Goal: Task Accomplishment & Management: Manage account settings

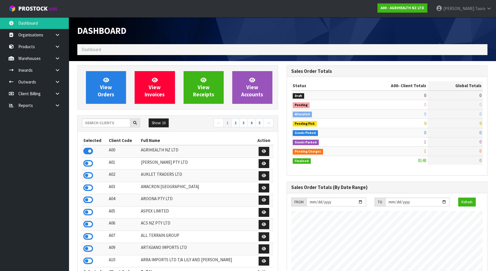
scroll to position [433, 209]
click at [120, 121] on input "text" at bounding box center [106, 122] width 48 height 9
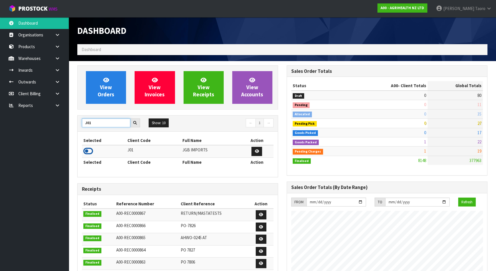
type input "J01"
drag, startPoint x: 90, startPoint y: 151, endPoint x: 97, endPoint y: 134, distance: 18.2
click at [90, 150] on icon at bounding box center [88, 151] width 10 height 9
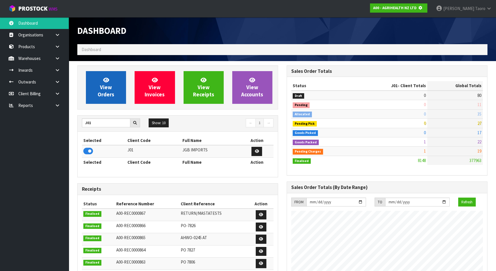
scroll to position [286265, 286412]
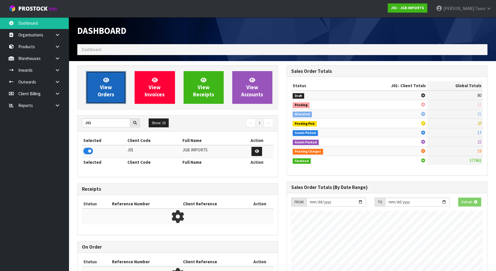
click at [103, 94] on span "View Orders" at bounding box center [106, 87] width 17 height 21
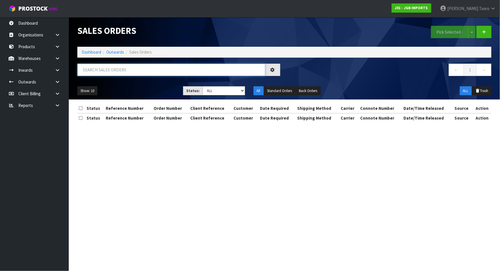
click at [111, 71] on input "text" at bounding box center [171, 70] width 188 height 12
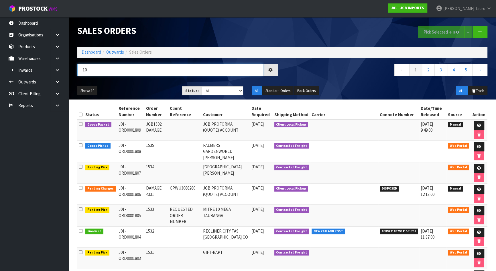
type input "1"
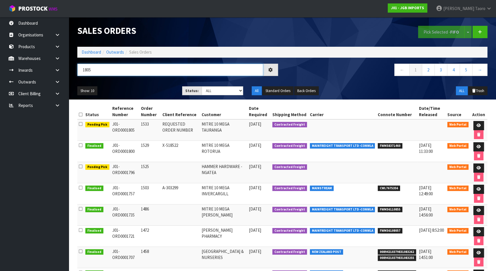
type input "1805"
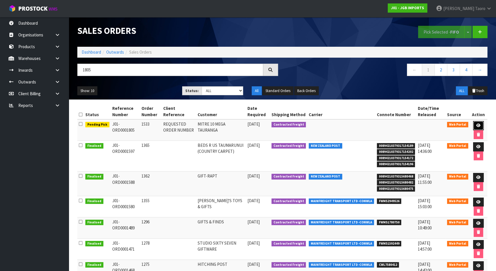
click at [480, 124] on icon at bounding box center [479, 126] width 4 height 4
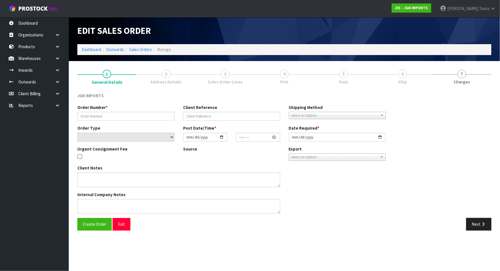
type input "1533"
type input "REQUESTED ORDER NUMBER"
select select "number:0"
type input "2025-08-20"
type input "17:53:00.000"
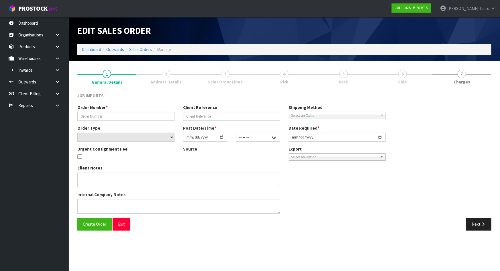
type input "2025-08-21"
type textarea "PLEASE EMAIL PRO-FORMA INVOICE REQUESTING ORDER NUMBER BEFORE SENDING TO: JACKI…"
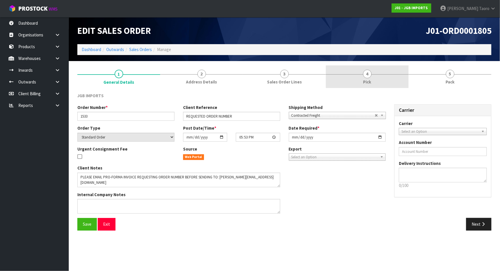
click at [363, 75] on link "4 Pick" at bounding box center [367, 76] width 83 height 23
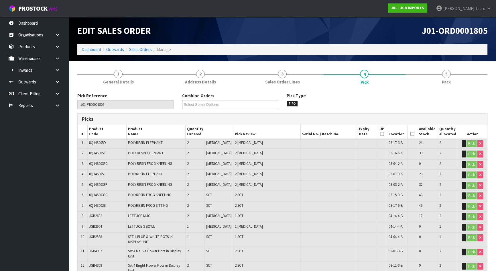
click at [411, 134] on icon at bounding box center [413, 134] width 4 height 0
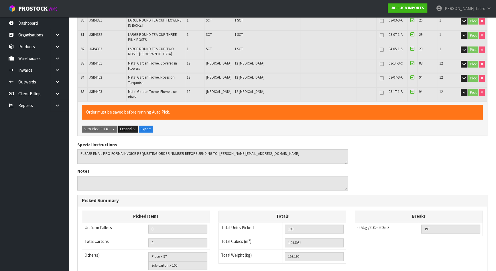
scroll to position [1124, 0]
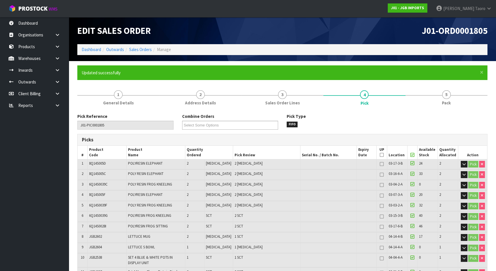
type input "Harriet Taoro"
type input "2025-08-22T13:09:43"
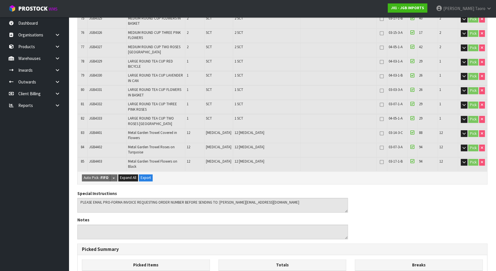
scroll to position [1124, 0]
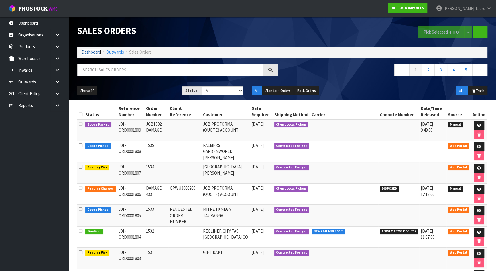
click at [97, 52] on link "Dashboard" at bounding box center [91, 51] width 19 height 5
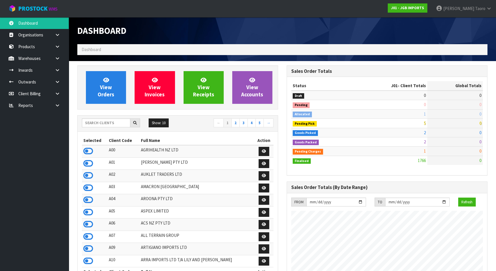
scroll to position [433, 209]
click at [117, 122] on input "text" at bounding box center [106, 122] width 48 height 9
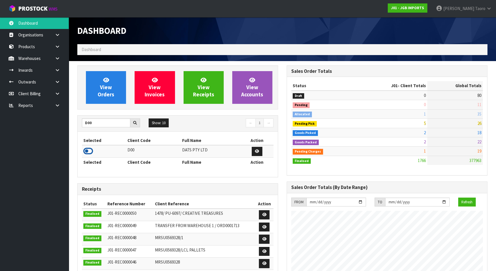
click at [87, 153] on icon at bounding box center [88, 151] width 10 height 9
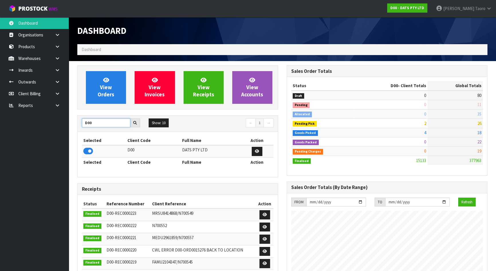
click at [105, 123] on input "D00" at bounding box center [106, 122] width 48 height 9
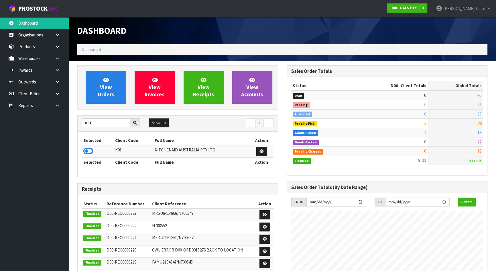
drag, startPoint x: 89, startPoint y: 150, endPoint x: 103, endPoint y: 133, distance: 21.8
click at [89, 150] on icon at bounding box center [88, 151] width 10 height 9
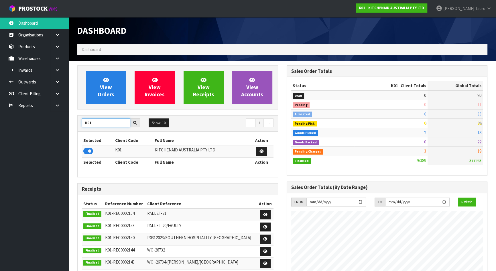
click at [106, 124] on input "K01" at bounding box center [106, 122] width 48 height 9
type input "S08"
click at [88, 149] on icon at bounding box center [88, 151] width 10 height 9
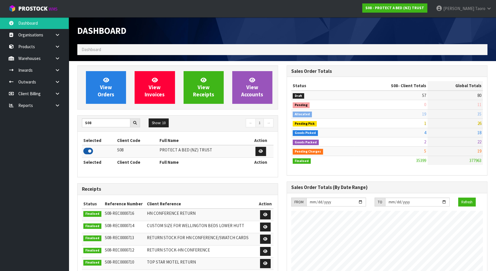
scroll to position [446, 209]
click at [103, 81] on icon at bounding box center [106, 79] width 6 height 5
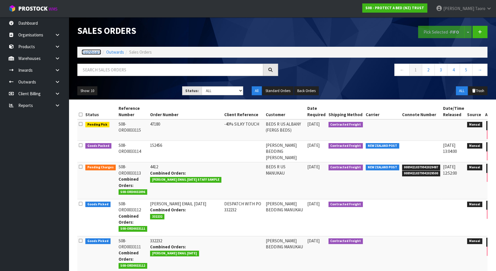
click at [96, 52] on link "Dashboard" at bounding box center [91, 51] width 19 height 5
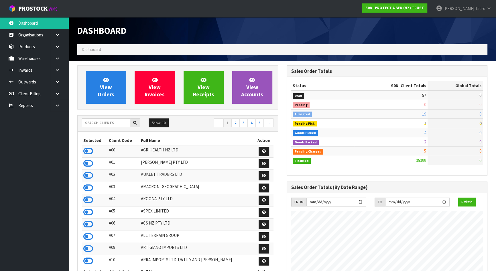
scroll to position [446, 209]
click at [118, 122] on input "text" at bounding box center [106, 122] width 48 height 9
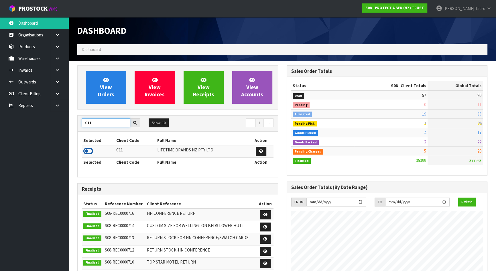
type input "C11"
click at [89, 151] on icon at bounding box center [88, 151] width 10 height 9
drag, startPoint x: 103, startPoint y: 122, endPoint x: 81, endPoint y: 127, distance: 22.5
click at [81, 127] on div "C11" at bounding box center [111, 122] width 67 height 9
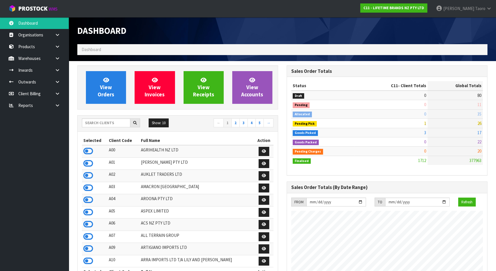
drag, startPoint x: 189, startPoint y: 130, endPoint x: 189, endPoint y: 127, distance: 3.4
click at [189, 130] on div "Show: 10 5 10 25 50 ← 1 2 3 4 5 →" at bounding box center [178, 124] width 200 height 16
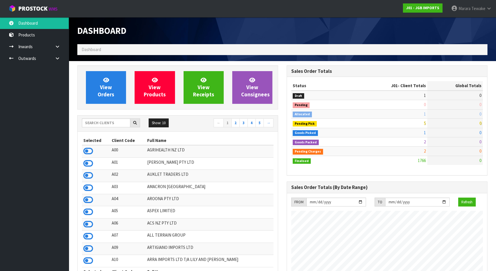
scroll to position [433, 209]
click at [113, 120] on input "text" at bounding box center [106, 122] width 48 height 9
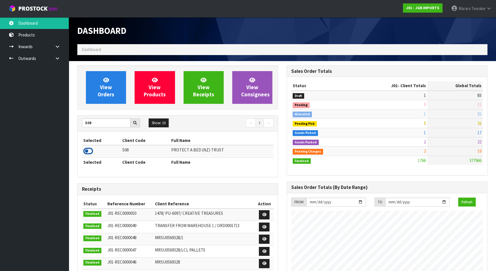
click at [88, 149] on icon at bounding box center [88, 151] width 10 height 9
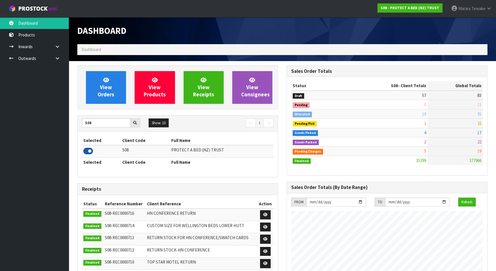
scroll to position [446, 209]
drag, startPoint x: 92, startPoint y: 123, endPoint x: 84, endPoint y: 119, distance: 8.8
click at [85, 121] on input "S08" at bounding box center [106, 122] width 48 height 9
type input "K01"
click at [90, 149] on icon at bounding box center [88, 151] width 10 height 9
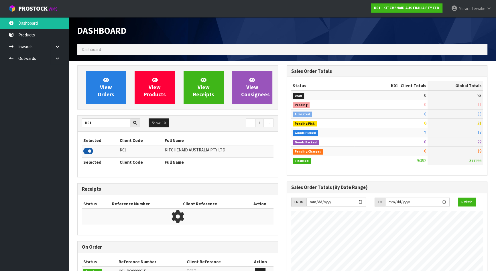
scroll to position [433, 209]
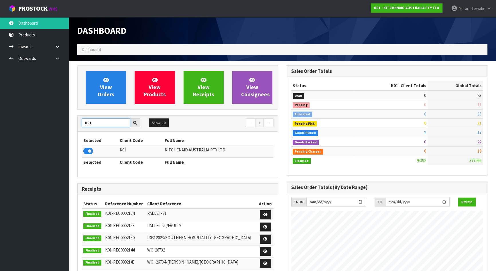
drag, startPoint x: 100, startPoint y: 126, endPoint x: 79, endPoint y: 124, distance: 20.7
click at [83, 126] on input "K01" at bounding box center [106, 122] width 48 height 9
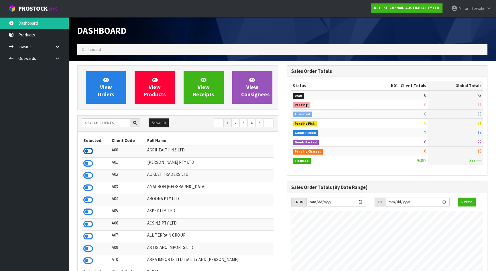
click at [88, 150] on icon at bounding box center [88, 151] width 10 height 9
click at [90, 189] on icon at bounding box center [88, 187] width 10 height 9
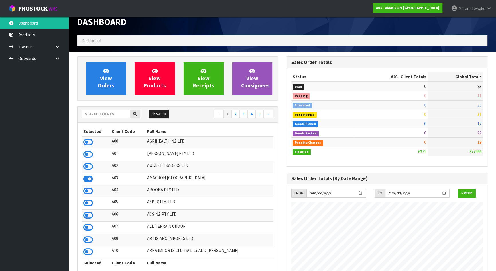
scroll to position [0, 0]
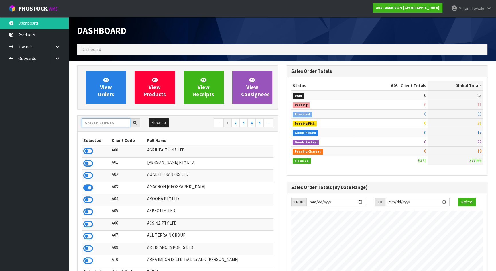
click at [111, 124] on input "text" at bounding box center [106, 122] width 48 height 9
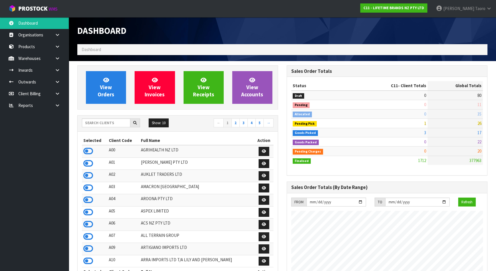
scroll to position [433, 209]
click at [115, 125] on input "text" at bounding box center [106, 122] width 48 height 9
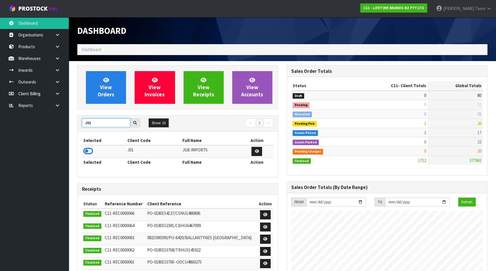
type input "J01"
click at [89, 152] on icon at bounding box center [88, 151] width 10 height 9
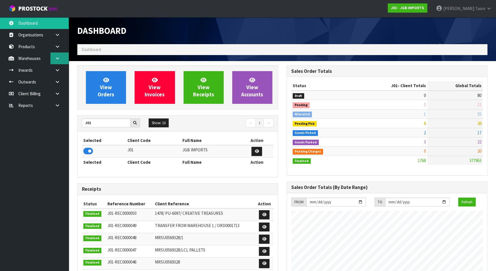
click at [62, 60] on link at bounding box center [59, 58] width 18 height 12
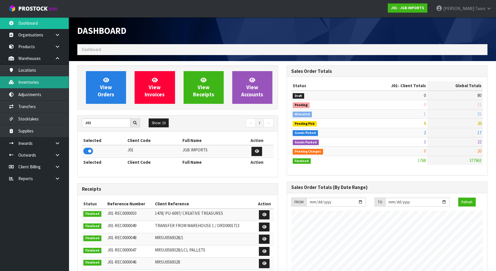
click at [54, 83] on link "Inventories" at bounding box center [34, 82] width 69 height 12
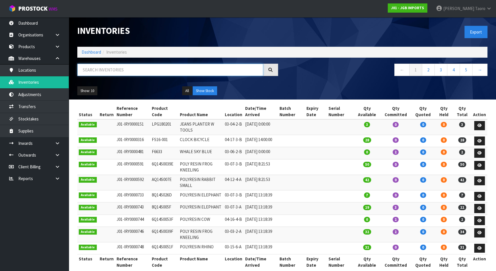
click at [106, 67] on input "text" at bounding box center [170, 70] width 186 height 12
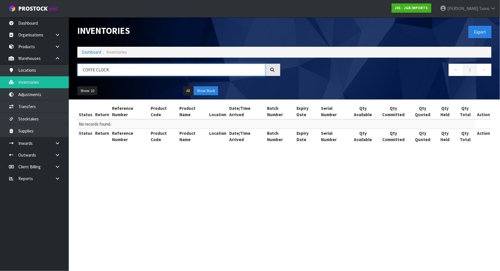
drag, startPoint x: 120, startPoint y: 69, endPoint x: 94, endPoint y: 79, distance: 28.6
click at [94, 79] on div "COFFE CLOCK" at bounding box center [179, 72] width 212 height 17
click at [95, 72] on input "COFFE CLOCK" at bounding box center [171, 70] width 188 height 12
click at [189, 91] on button "All" at bounding box center [188, 90] width 10 height 9
drag, startPoint x: 116, startPoint y: 71, endPoint x: 43, endPoint y: 71, distance: 72.5
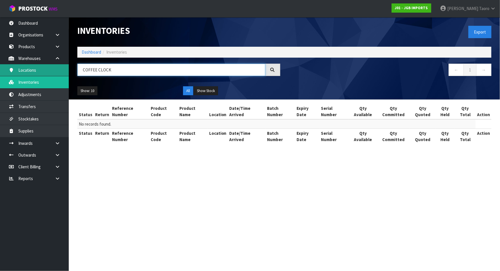
click at [52, 77] on body "Toggle navigation ProStock WMS J01 - JGB IMPORTS Harriet Taoro Logout Dashboard…" at bounding box center [250, 135] width 500 height 271
type input "CLOCK"
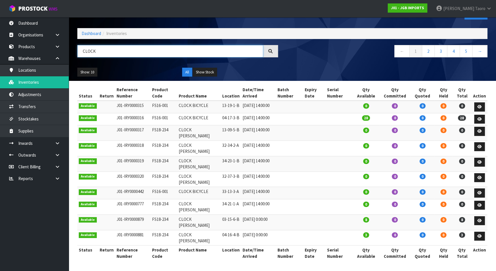
scroll to position [28, 0]
click at [92, 68] on button "Show: 10" at bounding box center [87, 72] width 20 height 9
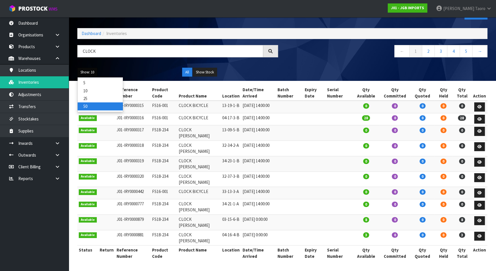
click at [97, 102] on link "50" at bounding box center [100, 106] width 45 height 8
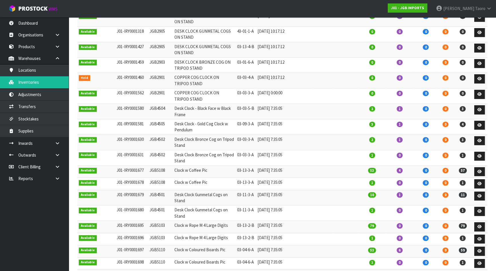
scroll to position [315, 0]
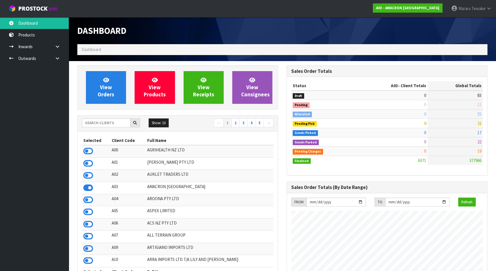
scroll to position [396, 209]
click at [108, 123] on input "text" at bounding box center [106, 122] width 48 height 9
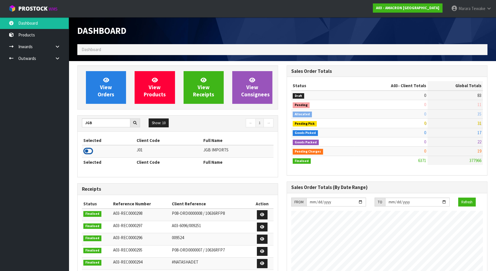
type input "JGB"
click at [86, 151] on icon at bounding box center [88, 151] width 10 height 9
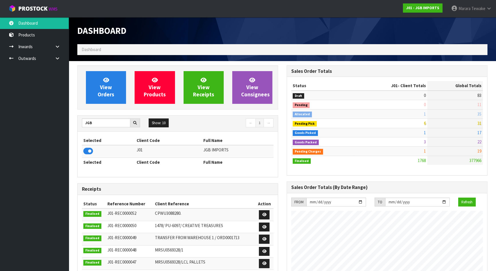
scroll to position [433, 209]
click at [97, 98] on link "View Orders" at bounding box center [106, 87] width 40 height 33
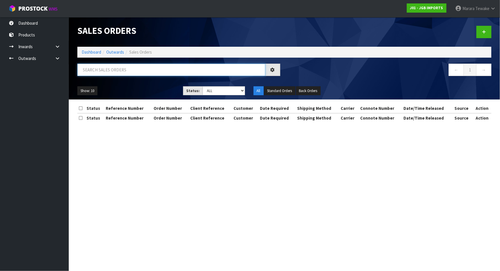
click at [105, 72] on input "text" at bounding box center [171, 70] width 188 height 12
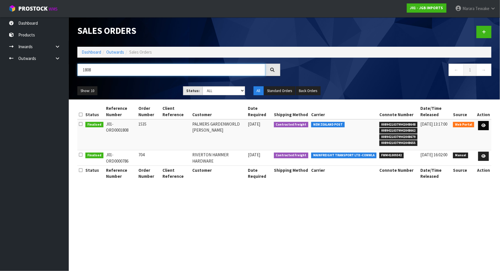
type input "1808"
click at [486, 126] on icon at bounding box center [484, 126] width 4 height 4
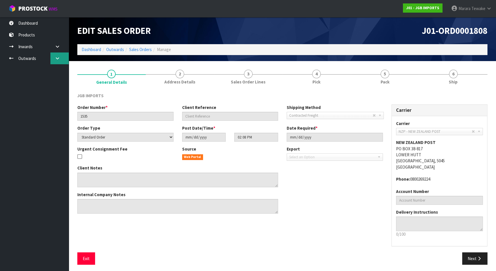
click at [52, 58] on link at bounding box center [59, 58] width 18 height 12
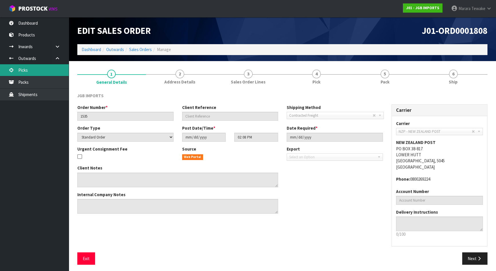
click at [44, 74] on link "Picks" at bounding box center [34, 70] width 69 height 12
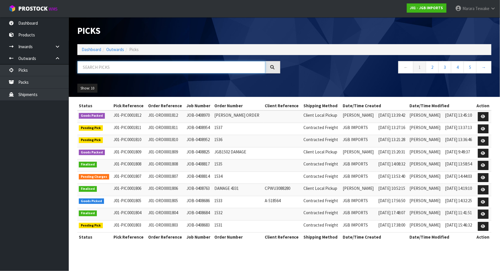
click at [97, 66] on input "text" at bounding box center [171, 67] width 188 height 12
type input "JOB-0408814"
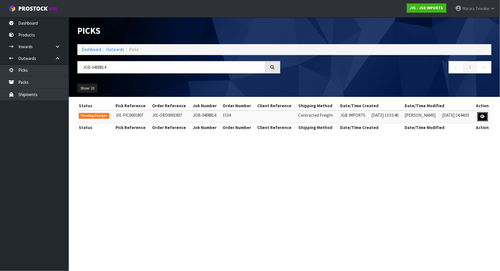
click at [482, 118] on icon at bounding box center [483, 117] width 4 height 4
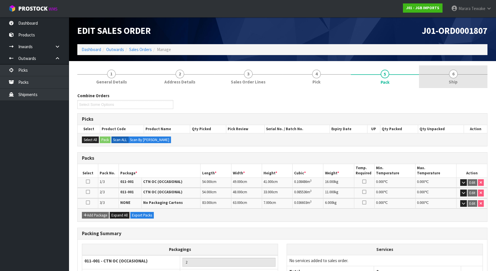
click at [459, 75] on link "6 Ship" at bounding box center [453, 76] width 69 height 23
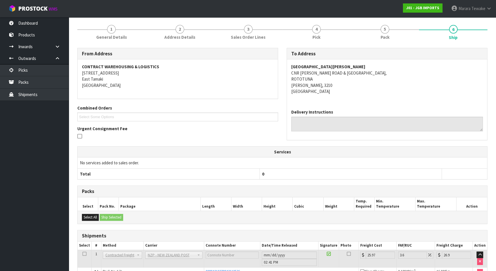
scroll to position [101, 0]
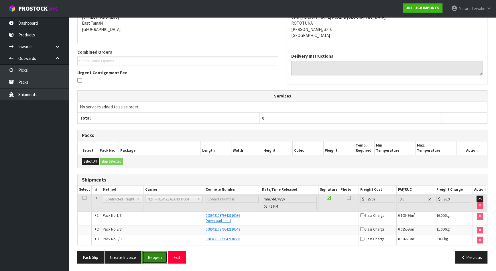
click at [152, 257] on button "Reopen" at bounding box center [154, 257] width 25 height 12
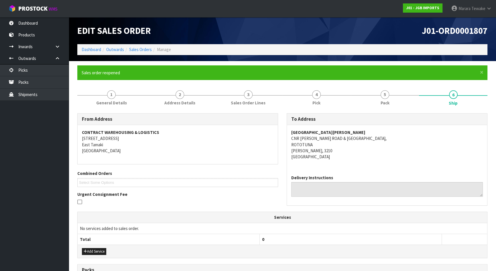
scroll to position [138, 0]
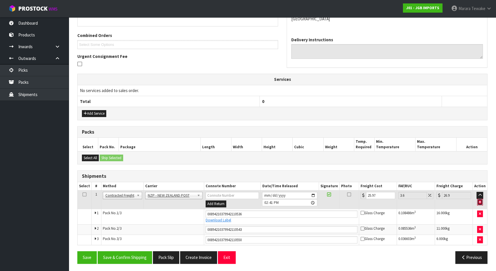
click at [480, 201] on icon "button" at bounding box center [480, 202] width 2 height 4
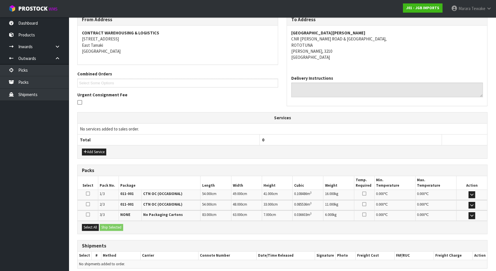
scroll to position [0, 0]
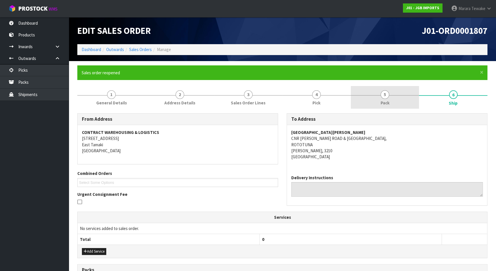
click at [398, 95] on link "5 Pack" at bounding box center [385, 97] width 69 height 23
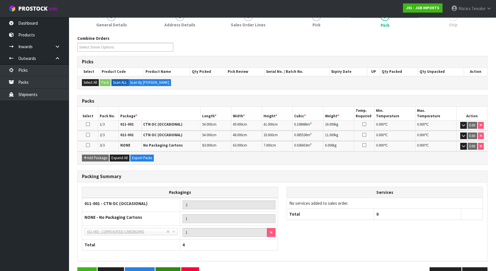
scroll to position [94, 0]
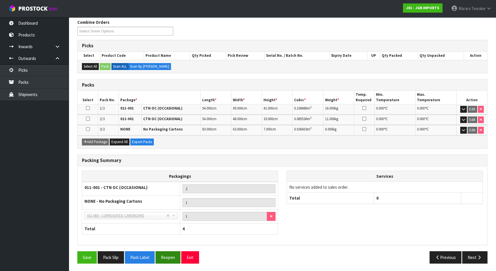
click at [171, 246] on div "Packing Summary Packagings 011-001 - CTN OC (OCCASIONAL) 2 NONE - No Packaging …" at bounding box center [282, 202] width 419 height 97
click at [169, 253] on button "Reopen" at bounding box center [168, 257] width 25 height 12
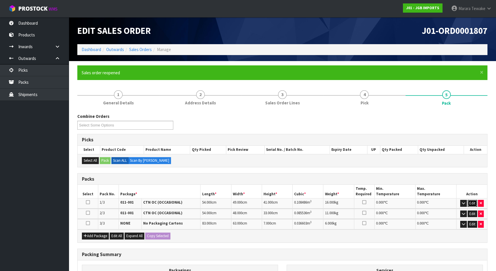
click at [473, 203] on button "Edit" at bounding box center [472, 203] width 9 height 7
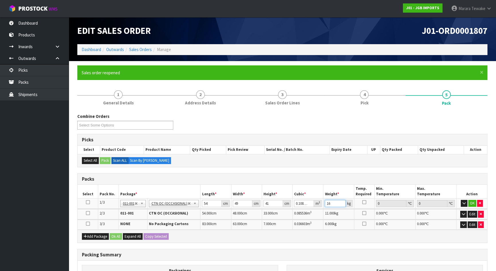
drag, startPoint x: 336, startPoint y: 204, endPoint x: 314, endPoint y: 188, distance: 27.8
click at [317, 190] on table "Select Pack No. Package * Length * Width * Height * Cubic * Weight * Temp. Requ…" at bounding box center [283, 207] width 410 height 45
type input "15"
click at [472, 204] on button "OK" at bounding box center [473, 203] width 8 height 7
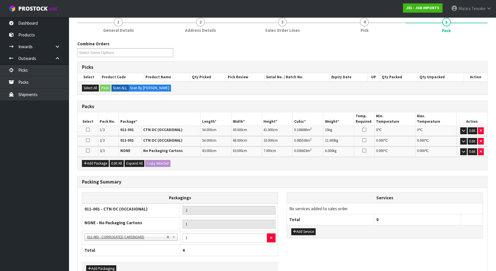
scroll to position [107, 0]
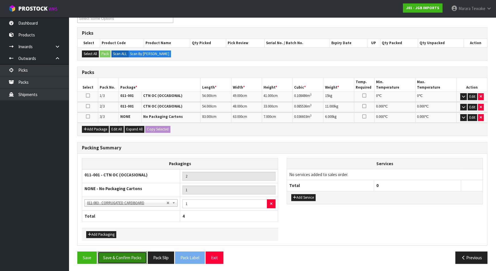
click at [134, 256] on button "Save & Confirm Packs" at bounding box center [122, 257] width 49 height 12
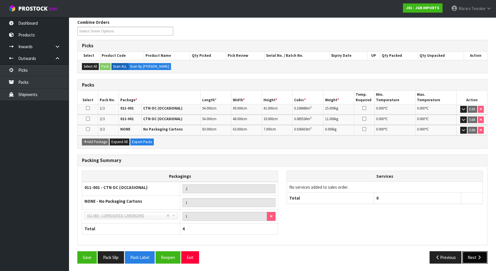
click at [472, 253] on button "Next" at bounding box center [475, 257] width 25 height 12
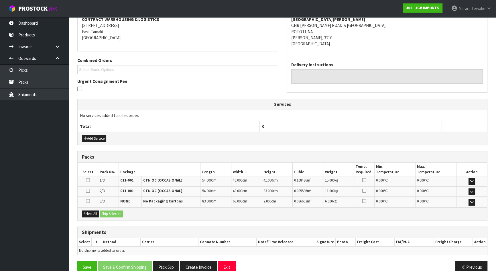
scroll to position [123, 0]
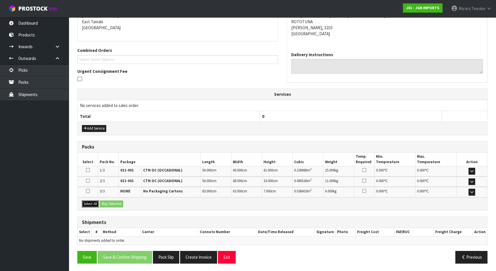
drag, startPoint x: 91, startPoint y: 202, endPoint x: 103, endPoint y: 204, distance: 13.0
click at [93, 202] on button "Select All" at bounding box center [90, 203] width 17 height 7
click at [110, 204] on button "Ship Selected" at bounding box center [112, 203] width 24 height 7
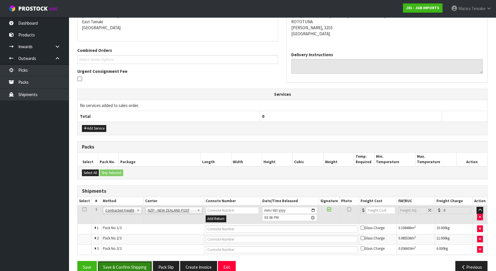
click at [137, 268] on button "Save & Confirm Shipping" at bounding box center [125, 267] width 54 height 12
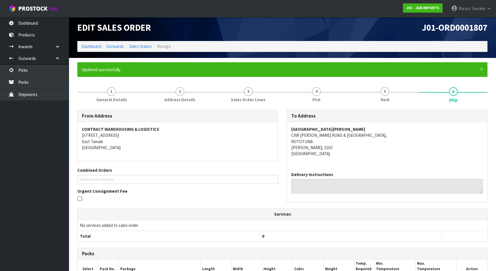
scroll to position [118, 0]
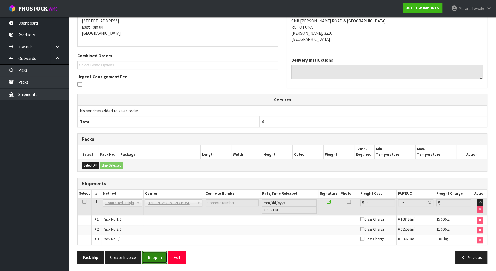
click at [158, 255] on button "Reopen" at bounding box center [154, 257] width 25 height 12
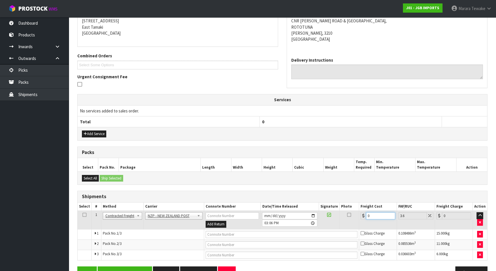
drag, startPoint x: 373, startPoint y: 216, endPoint x: 347, endPoint y: 206, distance: 27.7
click at [351, 208] on table "Select # Method Carrier Connote Number Date/Time Released Signature Photo Freig…" at bounding box center [283, 231] width 410 height 58
type input "2"
type input "2.07"
type input "25"
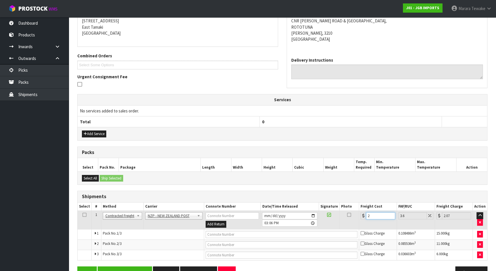
type input "25.9"
type input "26.83"
type input "25.97"
type input "26.9"
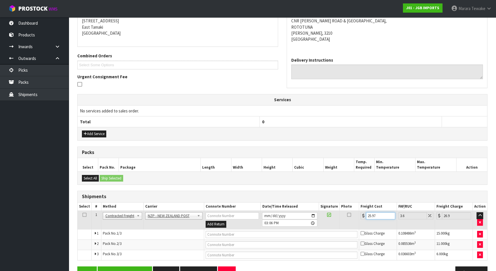
type input "25.97"
drag, startPoint x: 231, startPoint y: 236, endPoint x: 232, endPoint y: 230, distance: 5.8
click at [232, 236] on input "text" at bounding box center [282, 234] width 152 height 7
type input "00894210379942125417"
click at [77, 266] on button "Save" at bounding box center [86, 272] width 19 height 12
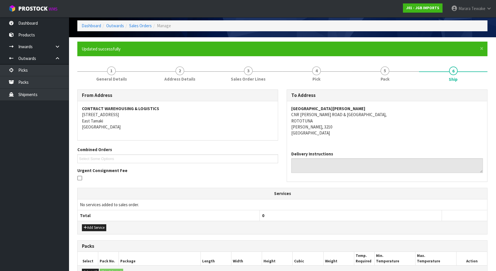
scroll to position [133, 0]
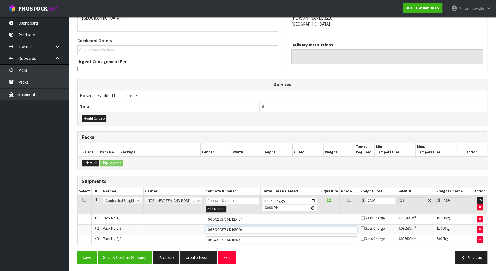
drag, startPoint x: 255, startPoint y: 228, endPoint x: 186, endPoint y: 228, distance: 68.2
click at [186, 228] on tr "2 Pack No. 2/3 00894210379942109240 Glass Charge 0.085536 m 3 11.000 kg" at bounding box center [283, 229] width 410 height 10
type input "00894210379942125431"
click at [77, 251] on button "Save" at bounding box center [86, 257] width 19 height 12
drag, startPoint x: 253, startPoint y: 239, endPoint x: 201, endPoint y: 239, distance: 51.9
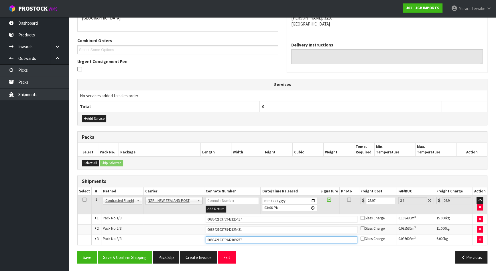
click at [201, 239] on tr "3 Pack No. 3/3 00894210379942109257 Glass Charge 0.036603 m 3 6.000 kg" at bounding box center [283, 239] width 410 height 10
type input "00894210379942125424"
click at [77, 251] on button "Save" at bounding box center [86, 257] width 19 height 12
click at [132, 255] on button "Save & Confirm Shipping" at bounding box center [125, 257] width 54 height 12
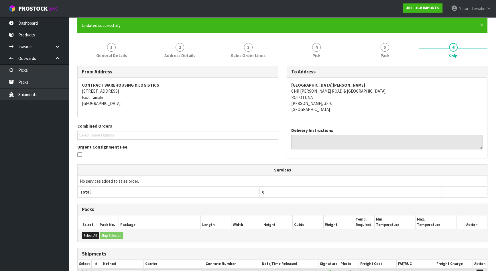
scroll to position [0, 0]
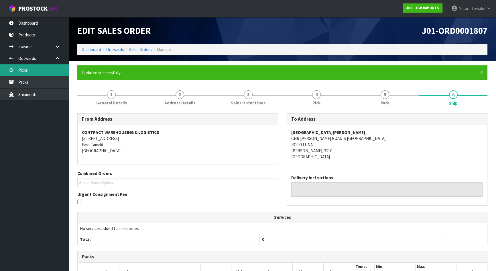
click at [41, 67] on link "Picks" at bounding box center [34, 70] width 69 height 12
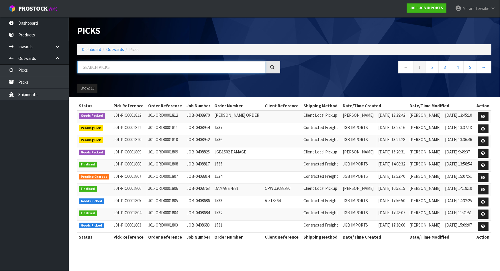
click at [85, 67] on input "text" at bounding box center [171, 67] width 188 height 12
type input "JOB-0408952"
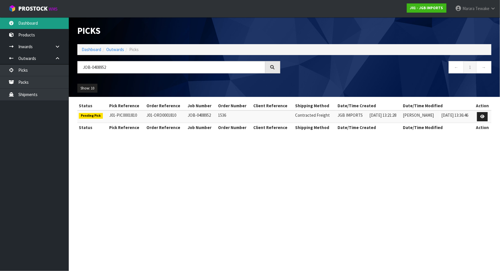
click at [32, 20] on link "Dashboard" at bounding box center [34, 23] width 69 height 12
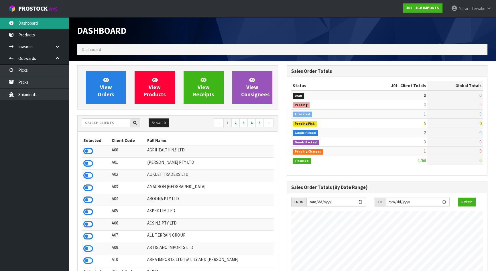
scroll to position [433, 209]
click at [49, 20] on link "Dashboard" at bounding box center [34, 23] width 69 height 12
click at [48, 20] on link "Dashboard" at bounding box center [34, 23] width 69 height 12
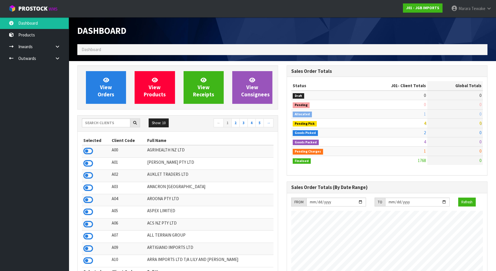
scroll to position [433, 209]
click at [95, 124] on input "text" at bounding box center [106, 122] width 48 height 9
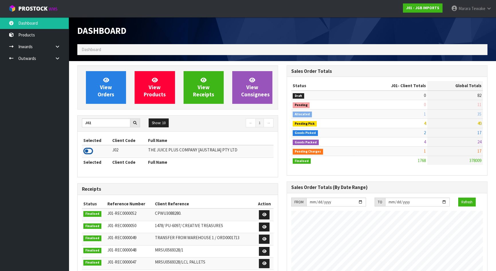
click at [89, 150] on icon at bounding box center [88, 151] width 10 height 9
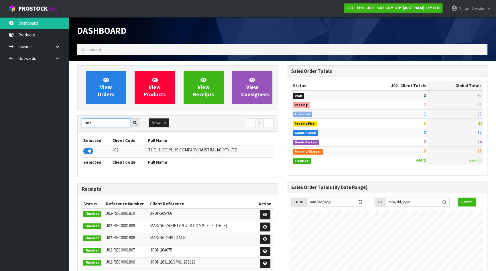
drag, startPoint x: 95, startPoint y: 121, endPoint x: 80, endPoint y: 113, distance: 16.3
click at [80, 115] on div "J02 Show: 10 5 10 25 50 ← 1 → Selected Client Code Full Name J02 THE JUICE PLUS…" at bounding box center [177, 146] width 201 height 62
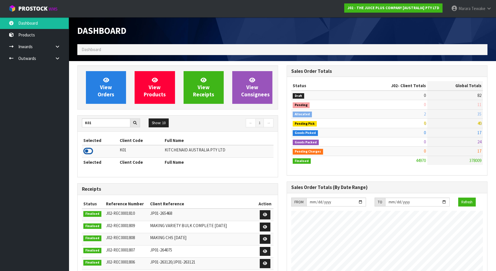
click at [90, 150] on icon at bounding box center [88, 151] width 10 height 9
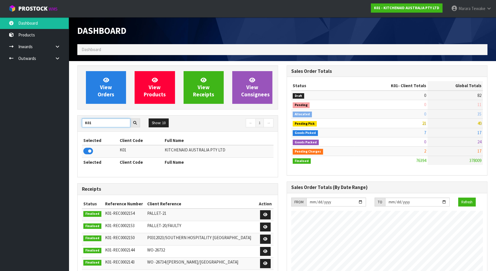
click at [81, 118] on div "K01" at bounding box center [111, 122] width 67 height 9
click at [89, 148] on icon at bounding box center [88, 151] width 10 height 9
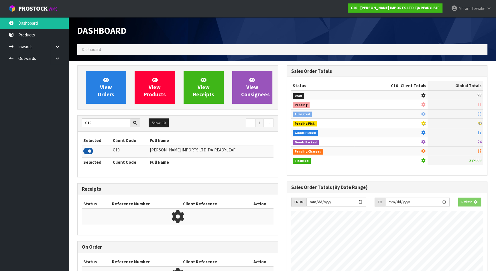
scroll to position [405, 209]
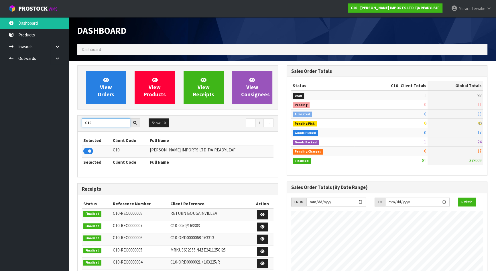
drag, startPoint x: 109, startPoint y: 123, endPoint x: 81, endPoint y: 118, distance: 28.0
click at [81, 118] on div "C10" at bounding box center [111, 122] width 67 height 9
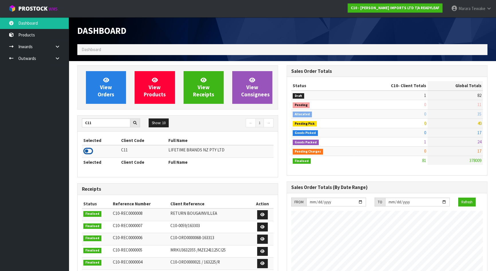
click at [89, 152] on icon at bounding box center [88, 151] width 10 height 9
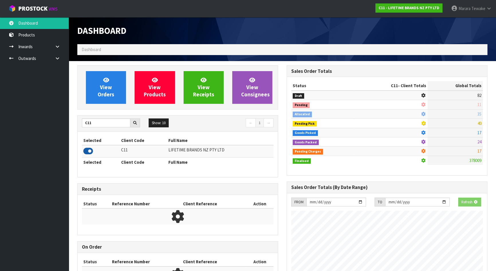
scroll to position [433, 209]
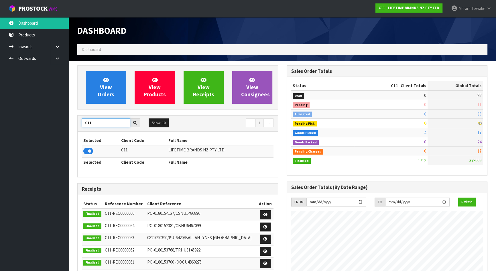
drag, startPoint x: 95, startPoint y: 122, endPoint x: 80, endPoint y: 119, distance: 14.9
click at [82, 120] on input "C11" at bounding box center [106, 122] width 48 height 9
type input "S08"
click at [87, 151] on icon at bounding box center [88, 151] width 10 height 9
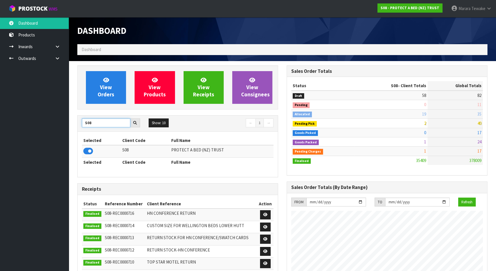
drag, startPoint x: 95, startPoint y: 122, endPoint x: 69, endPoint y: 115, distance: 27.2
click at [75, 116] on div "View Orders View Products View Receipts View Consignees S08 Show: 10 5 10 25 50…" at bounding box center [178, 234] width 210 height 339
type input "K01"
click at [86, 152] on icon at bounding box center [88, 151] width 10 height 9
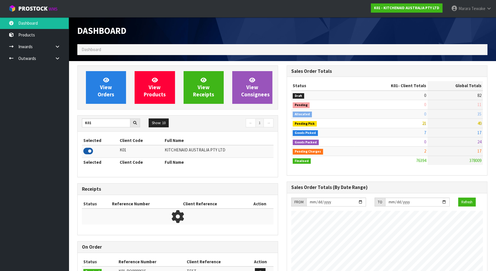
scroll to position [433, 209]
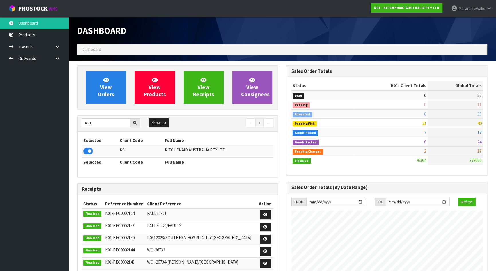
click at [488, 38] on div "Dashboard" at bounding box center [282, 30] width 419 height 27
